Goal: Navigation & Orientation: Find specific page/section

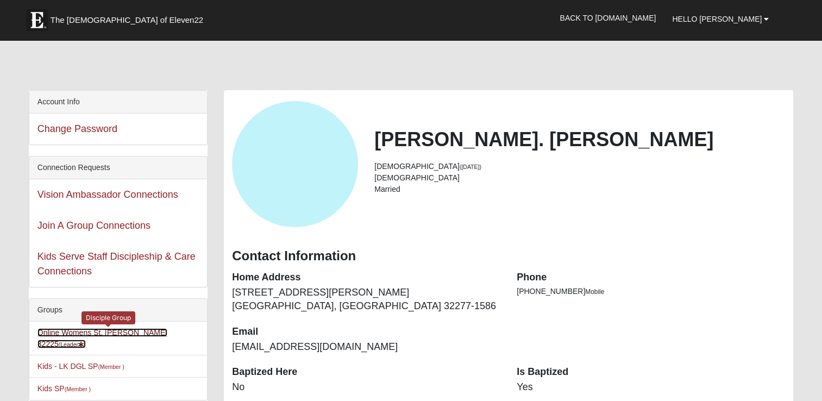
click at [102, 334] on link "Online Womens St. [PERSON_NAME] 32225 (Leader )" at bounding box center [102, 338] width 130 height 20
